Goal: Information Seeking & Learning: Find specific fact

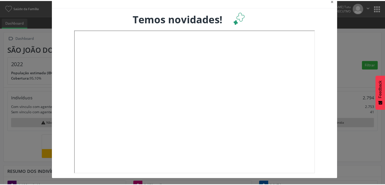
scroll to position [12, 0]
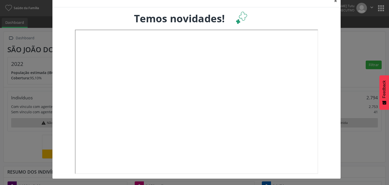
click at [332, 1] on button "×" at bounding box center [335, 1] width 10 height 12
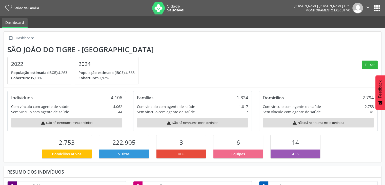
scroll to position [252961, 252919]
click at [376, 8] on button "apps" at bounding box center [376, 8] width 9 height 9
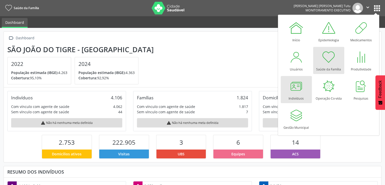
click at [300, 95] on div "Indivíduos" at bounding box center [295, 97] width 15 height 7
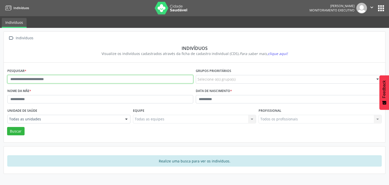
click at [55, 78] on input "text" at bounding box center [100, 79] width 186 height 9
type input "*****"
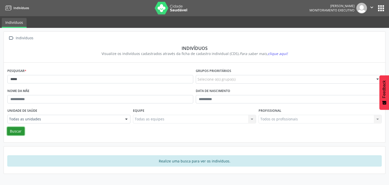
click at [20, 132] on button "Buscar" at bounding box center [15, 131] width 17 height 9
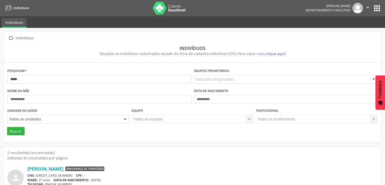
click at [64, 175] on div "CNS: [CREDIT_CARD_NUMBER] CPF: --" at bounding box center [202, 175] width 350 height 4
drag, startPoint x: 64, startPoint y: 175, endPoint x: 36, endPoint y: 176, distance: 28.1
click at [36, 176] on div "CNS: [CREDIT_CARD_NUMBER] CPF: --" at bounding box center [202, 175] width 350 height 4
copy div "[CREDIT_CARD_NUMBER]"
